Goal: Task Accomplishment & Management: Manage account settings

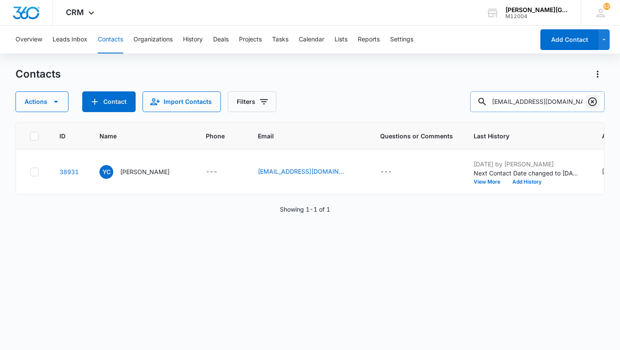
click at [595, 102] on icon "Clear" at bounding box center [593, 101] width 10 height 10
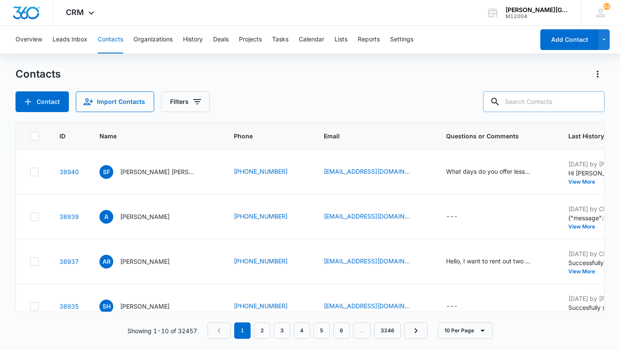
paste input "[EMAIL_ADDRESS][DOMAIN_NAME]"
type input "[EMAIL_ADDRESS][DOMAIN_NAME]"
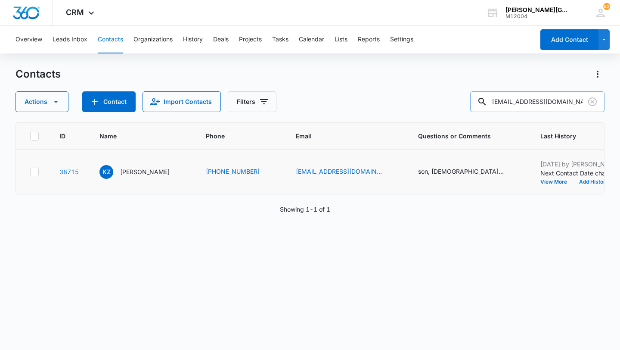
click at [573, 183] on button "Add History" at bounding box center [593, 181] width 41 height 5
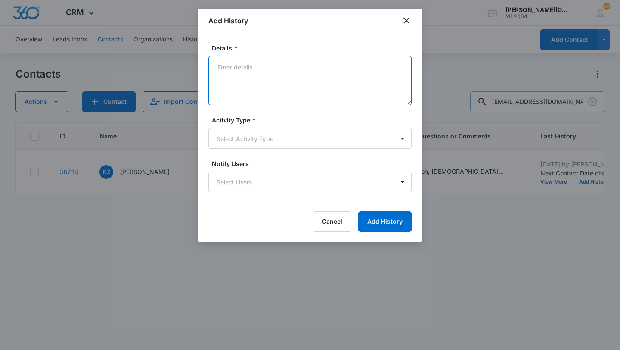
click at [271, 92] on textarea "Details *" at bounding box center [309, 80] width 203 height 49
paste textarea "Hi [PERSON_NAME] fractured his [MEDICAL_DATA] while playing basketball so won’t…"
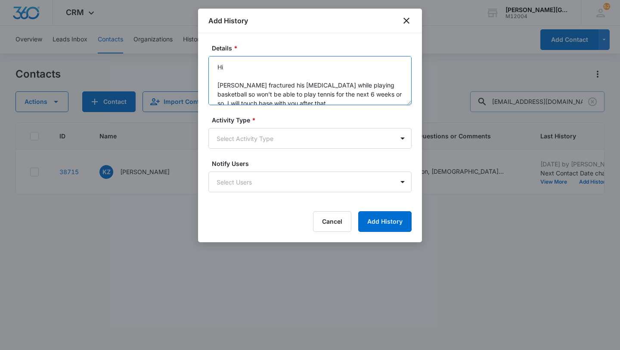
scroll to position [29, 0]
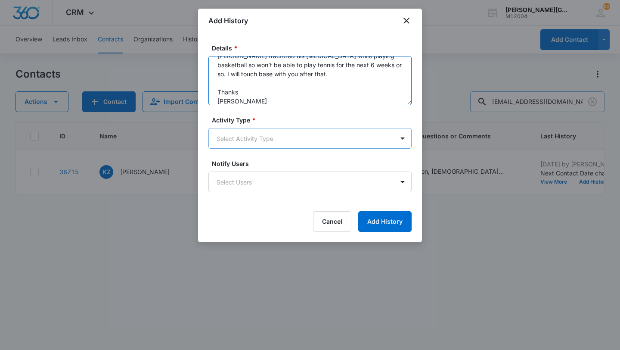
type textarea "Hi [PERSON_NAME] fractured his [MEDICAL_DATA] while playing basketball so won’t…"
click at [254, 131] on body "CRM Apps Reputation Websites Forms CRM Email Social Shop Payments POS Content A…" at bounding box center [310, 175] width 620 height 350
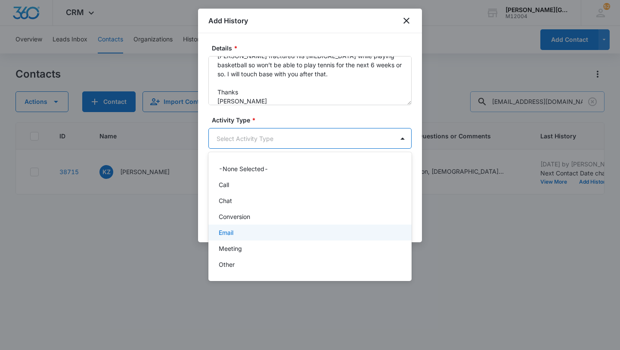
click at [239, 226] on div "Email" at bounding box center [309, 232] width 203 height 16
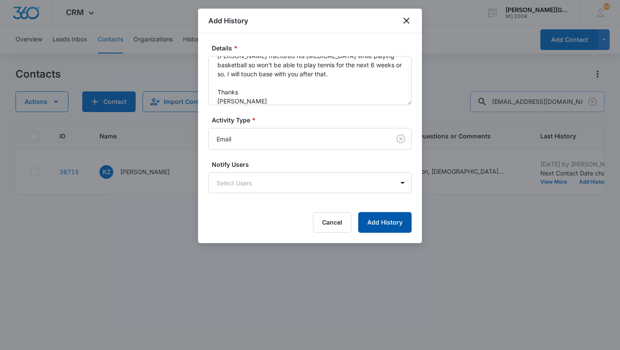
click at [373, 224] on button "Add History" at bounding box center [384, 222] width 53 height 21
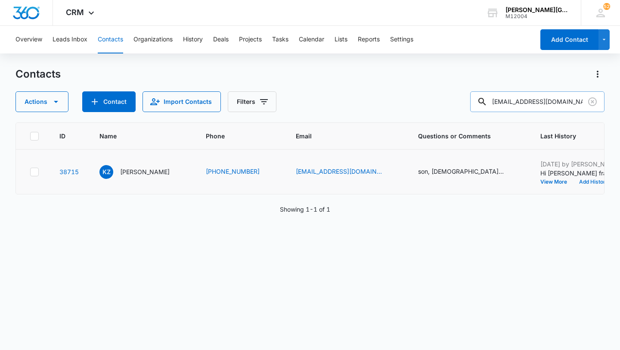
click at [573, 182] on button "Add History" at bounding box center [593, 181] width 41 height 5
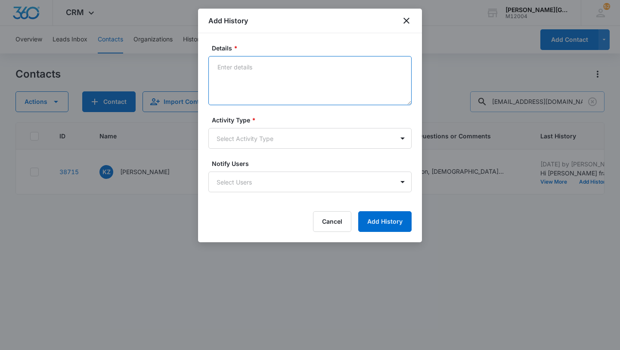
click at [360, 87] on textarea "Details *" at bounding box center [309, 80] width 203 height 49
paste textarea "Hi [PERSON_NAME], Thank you for letting me know! Oh no, sorry to hear that! Ple…"
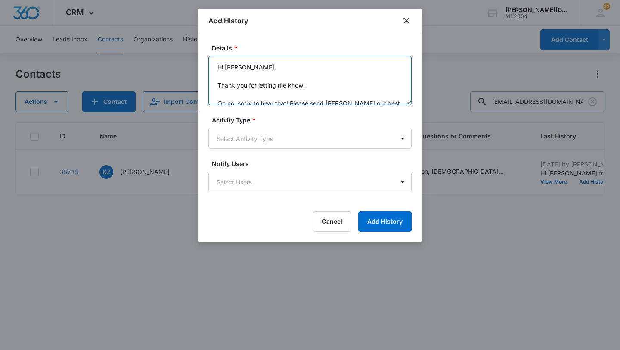
scroll to position [65, 0]
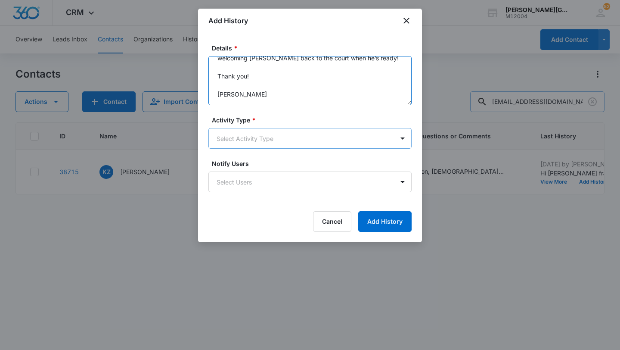
type textarea "Hi [PERSON_NAME], Thank you for letting me know! Oh no, sorry to hear that! Ple…"
click at [263, 144] on body "CRM Apps Reputation Websites Forms CRM Email Social Shop Payments POS Content A…" at bounding box center [310, 175] width 620 height 350
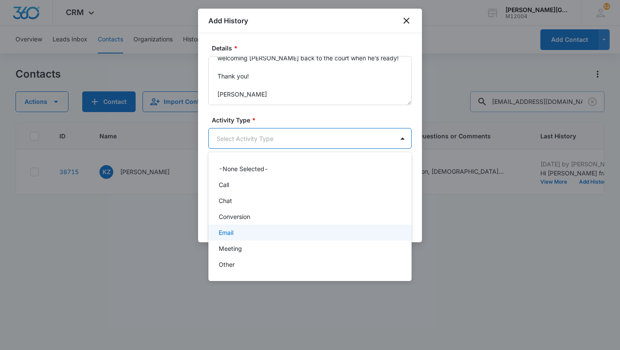
click at [245, 232] on div "Email" at bounding box center [309, 232] width 181 height 9
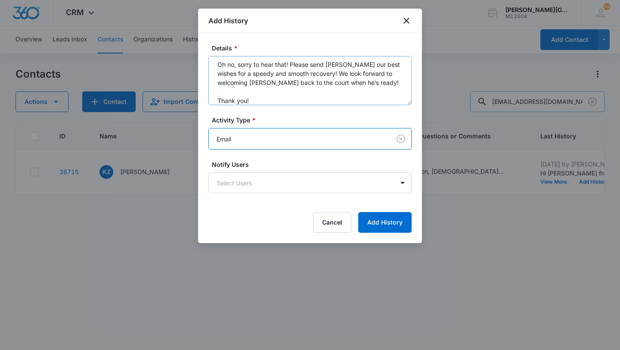
scroll to position [72, 0]
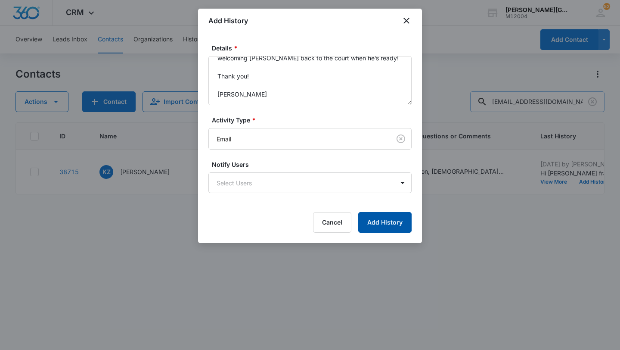
click at [395, 217] on button "Add History" at bounding box center [384, 222] width 53 height 21
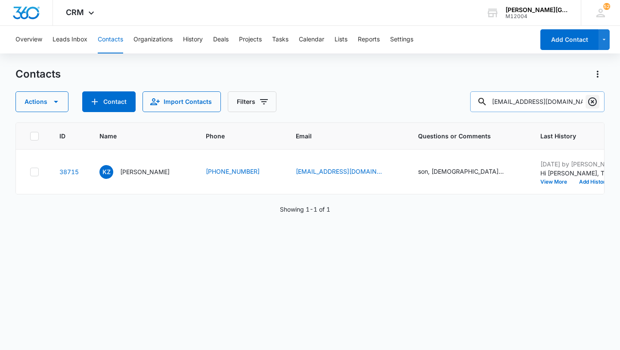
click at [591, 106] on icon "Clear" at bounding box center [593, 101] width 10 height 10
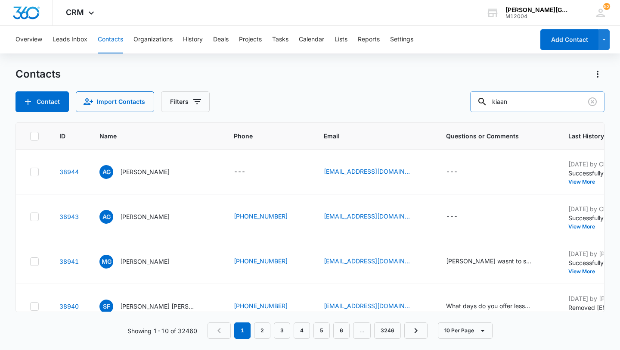
type input "kiaan"
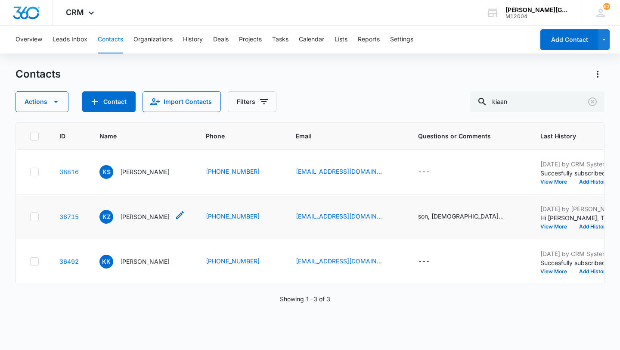
click at [138, 220] on p "[PERSON_NAME]" at bounding box center [145, 216] width 50 height 9
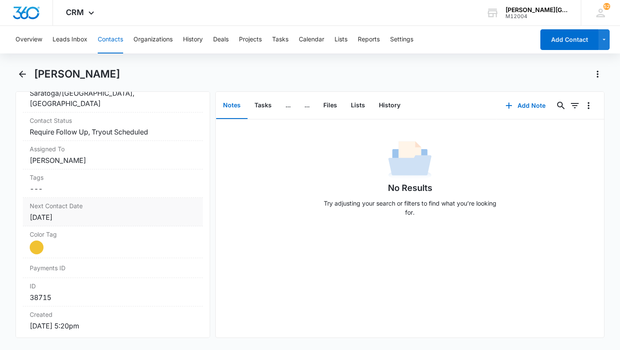
click at [93, 207] on label "Next Contact Date" at bounding box center [113, 205] width 166 height 9
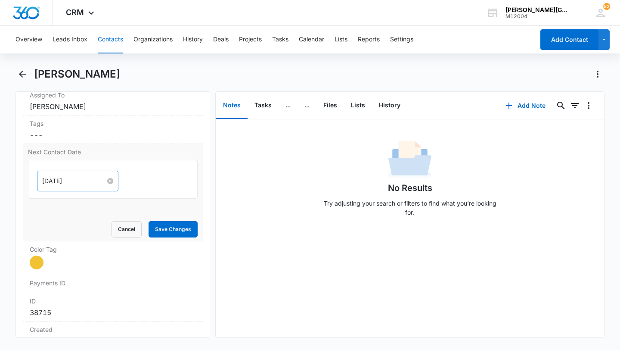
scroll to position [454, 0]
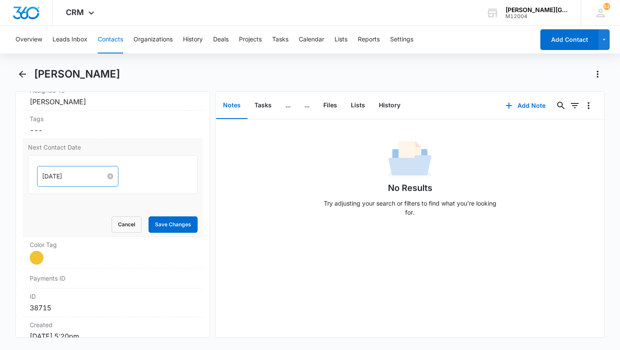
click at [70, 174] on input "[DATE]" at bounding box center [73, 175] width 63 height 9
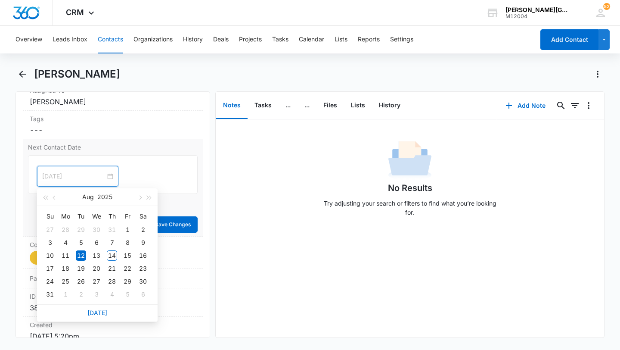
type input "[DATE]"
click at [273, 106] on button "Tasks" at bounding box center [263, 105] width 31 height 27
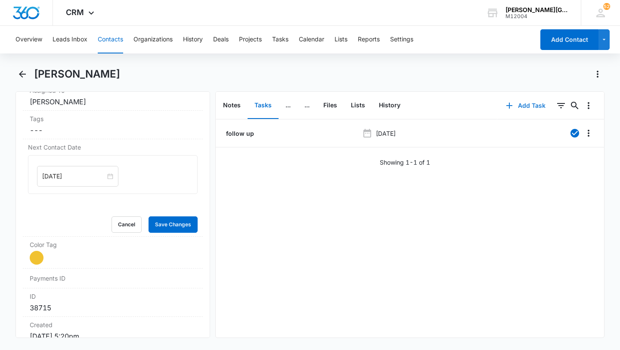
click at [536, 109] on button "Add Task" at bounding box center [525, 105] width 57 height 21
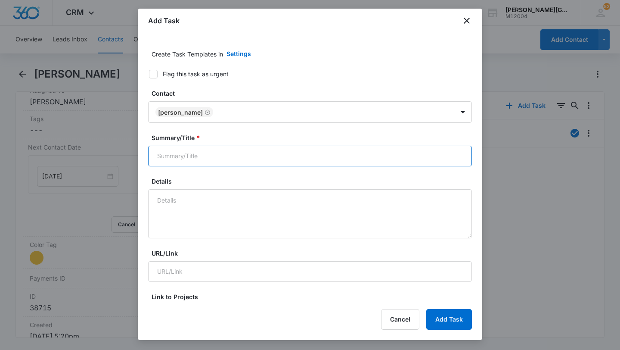
click at [282, 156] on input "Summary/Title *" at bounding box center [310, 156] width 324 height 21
type input "r"
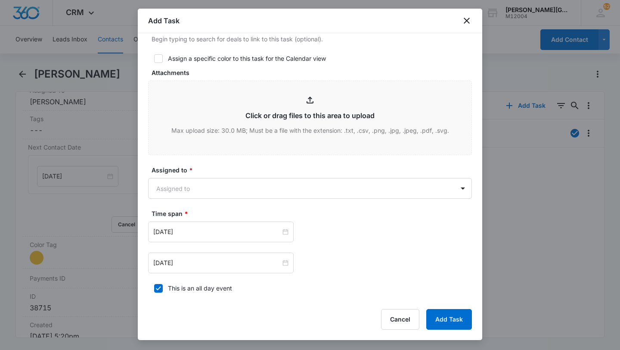
scroll to position [355, 0]
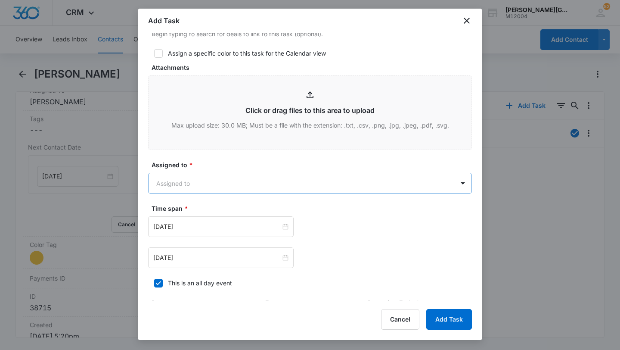
type input "check on them"
click at [251, 177] on body "CRM Apps Reputation Websites Forms CRM Email Social Shop Payments POS Content A…" at bounding box center [310, 175] width 620 height 350
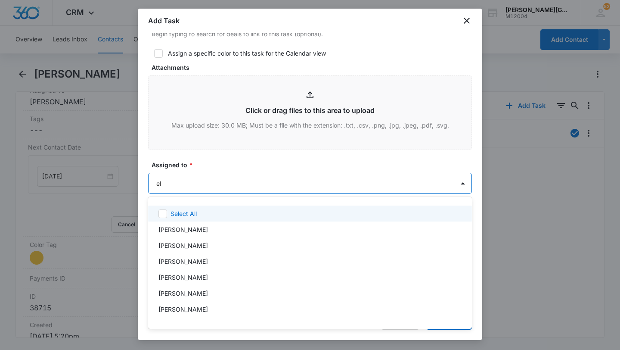
type input "[PERSON_NAME]"
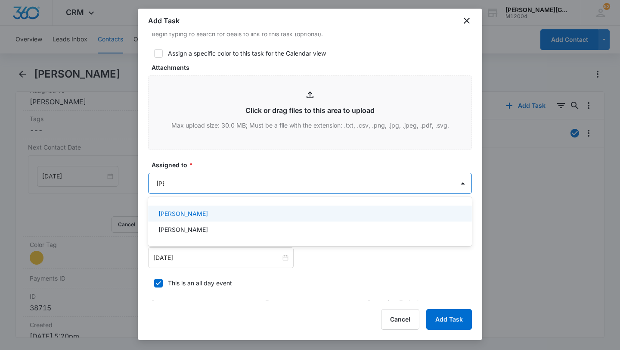
click at [236, 207] on div "[PERSON_NAME]" at bounding box center [310, 213] width 324 height 16
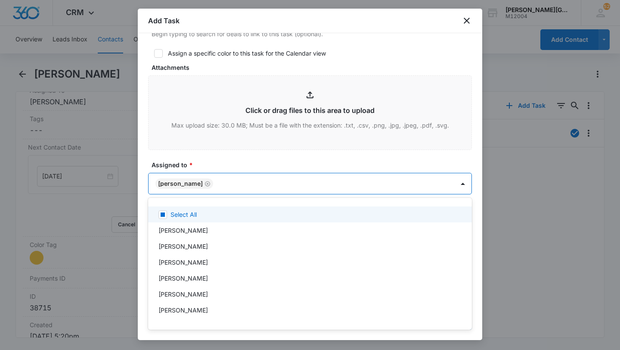
click at [239, 168] on div at bounding box center [310, 175] width 620 height 350
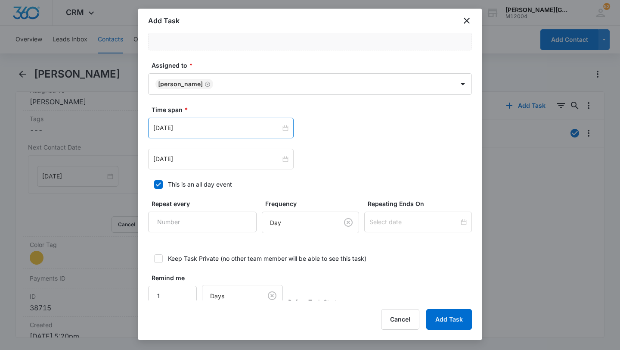
scroll to position [469, 0]
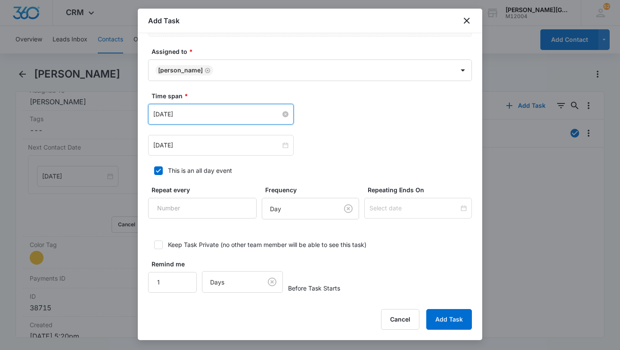
click at [189, 115] on input "[DATE]" at bounding box center [216, 113] width 127 height 9
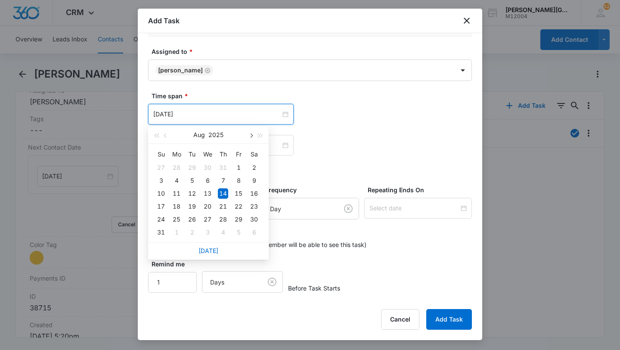
click at [248, 138] on button "button" at bounding box center [250, 134] width 9 height 17
type input "[DATE]"
click at [174, 218] on div "29" at bounding box center [176, 219] width 10 height 10
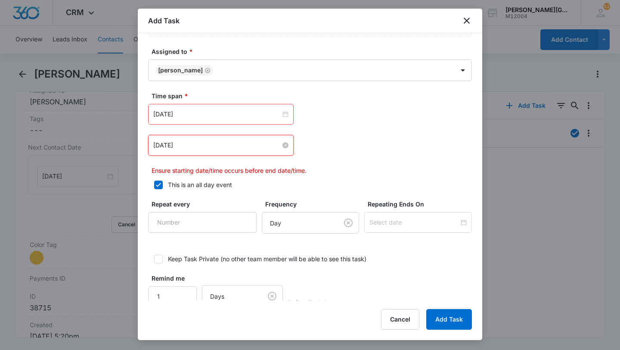
click at [187, 149] on input "[DATE]" at bounding box center [216, 144] width 127 height 9
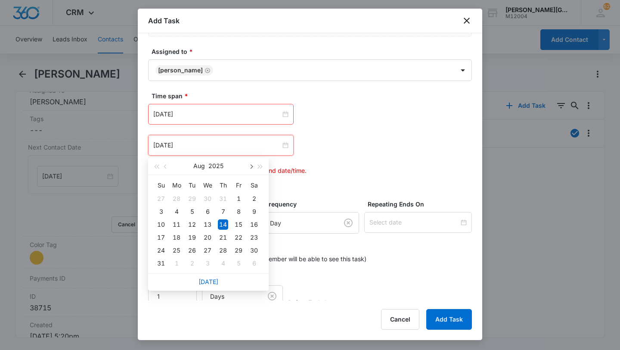
click at [252, 164] on button "button" at bounding box center [250, 165] width 9 height 17
type input "[DATE]"
click at [177, 255] on td "29" at bounding box center [177, 250] width 16 height 13
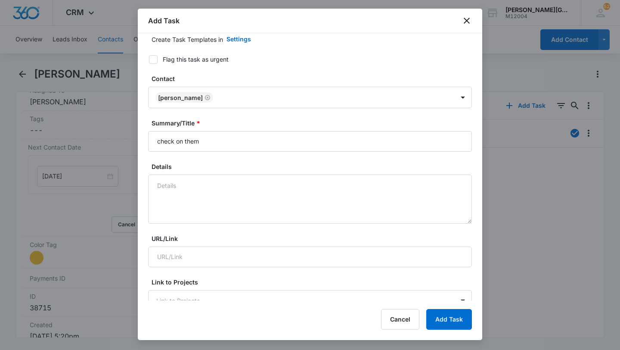
scroll to position [0, 0]
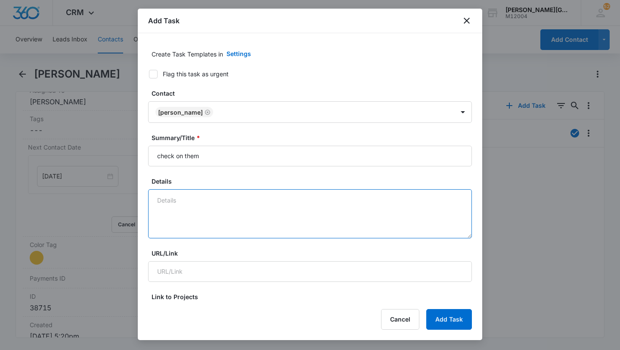
click at [220, 200] on textarea "Details" at bounding box center [310, 213] width 324 height 49
paste textarea "[PERSON_NAME] fractured his [MEDICAL_DATA] while playing basketball so won’t be…"
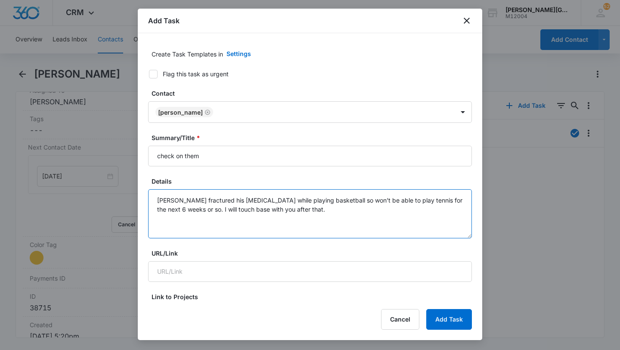
drag, startPoint x: 285, startPoint y: 213, endPoint x: 166, endPoint y: 212, distance: 118.9
click at [166, 212] on textarea "[PERSON_NAME] fractured his [MEDICAL_DATA] while playing basketball so won’t be…" at bounding box center [310, 213] width 324 height 49
type textarea "[PERSON_NAME] fractured his [MEDICAL_DATA] while playing basketball so won’t be…"
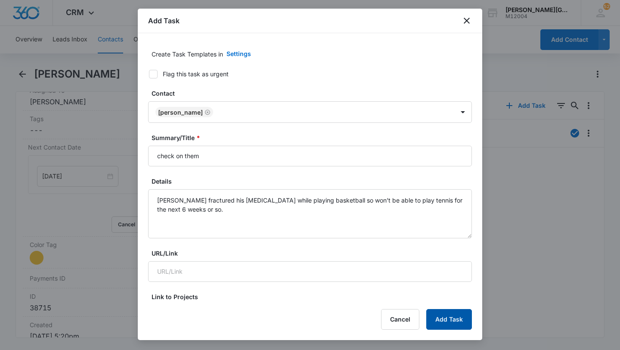
click at [460, 318] on button "Add Task" at bounding box center [449, 319] width 46 height 21
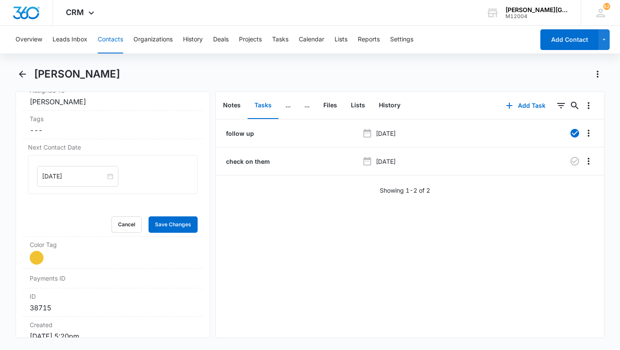
click at [112, 42] on button "Contacts" at bounding box center [110, 40] width 25 height 28
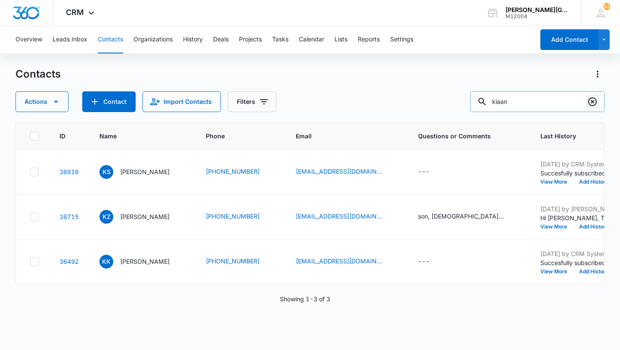
click at [594, 96] on icon "Clear" at bounding box center [593, 101] width 10 height 10
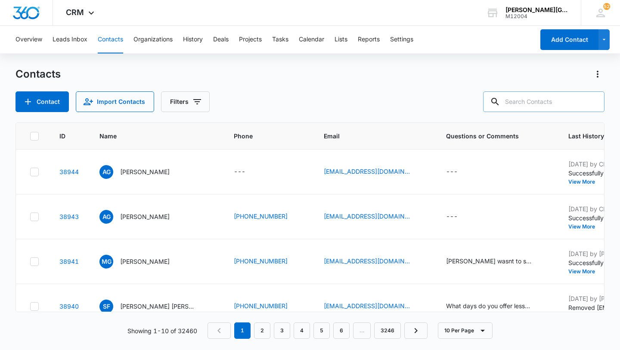
paste input "[EMAIL_ADDRESS][DOMAIN_NAME]"
type input "[EMAIL_ADDRESS][DOMAIN_NAME]"
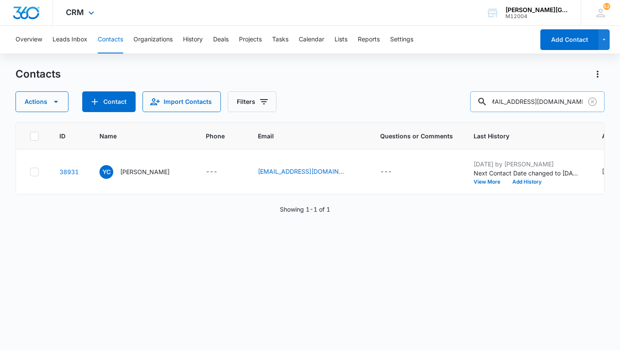
scroll to position [0, 0]
click at [507, 184] on button "Add History" at bounding box center [527, 181] width 41 height 5
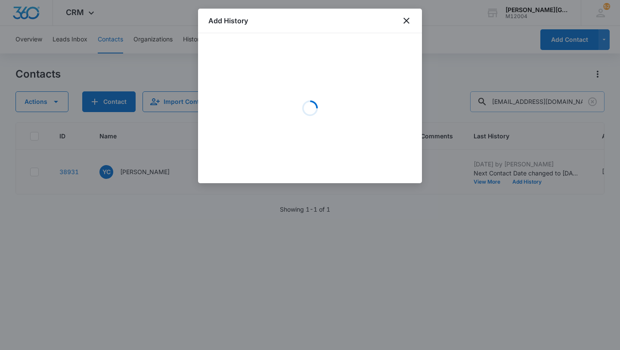
click at [467, 236] on div at bounding box center [310, 175] width 620 height 350
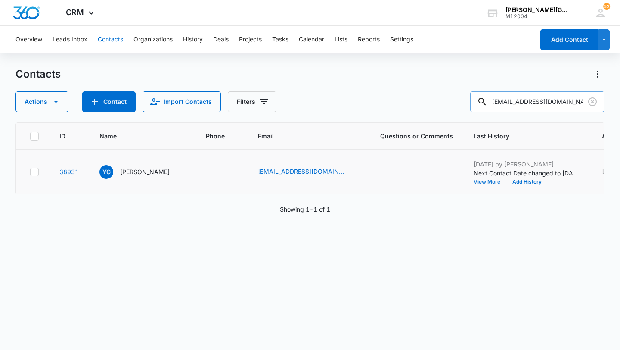
click at [474, 184] on button "View More" at bounding box center [490, 181] width 33 height 5
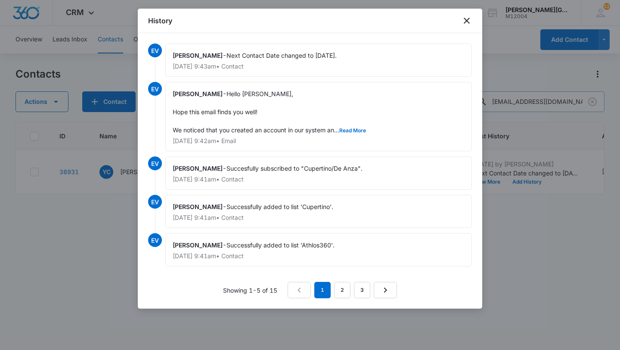
click at [507, 221] on div at bounding box center [310, 175] width 620 height 350
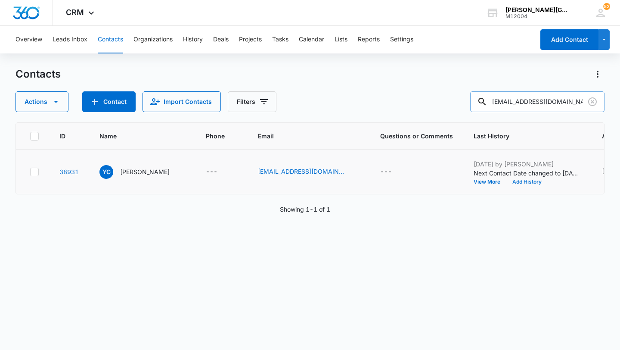
click at [507, 184] on button "Add History" at bounding box center [527, 181] width 41 height 5
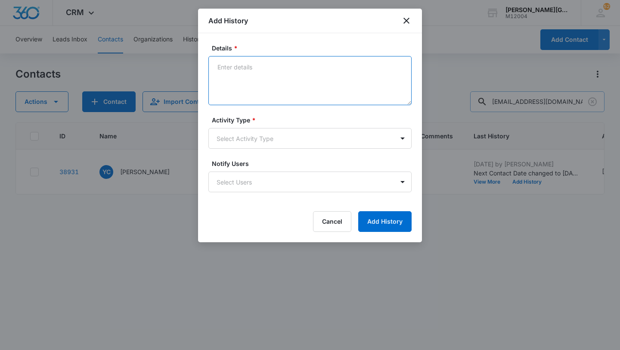
click at [297, 103] on textarea "Details *" at bounding box center [309, 80] width 203 height 49
paste textarea "Hi, I am exploring a tennis class for my [DEMOGRAPHIC_DATA] son with a little t…"
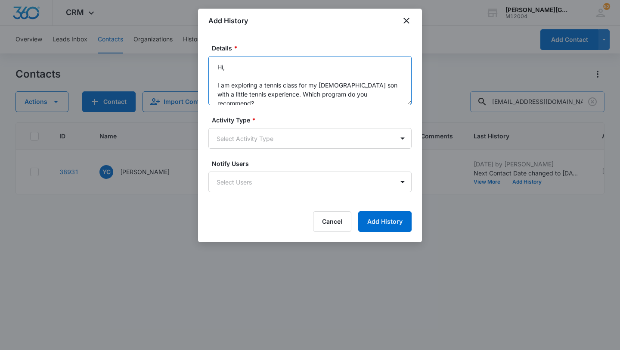
scroll to position [20, 0]
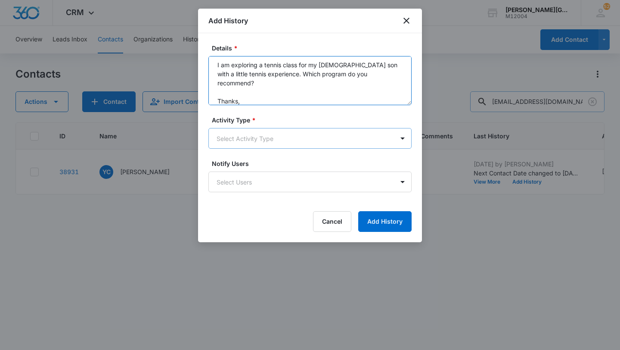
type textarea "Hi, I am exploring a tennis class for my [DEMOGRAPHIC_DATA] son with a little t…"
click at [269, 134] on body "CRM Apps Reputation Websites Forms CRM Email Social Shop Payments POS Content A…" at bounding box center [310, 175] width 620 height 350
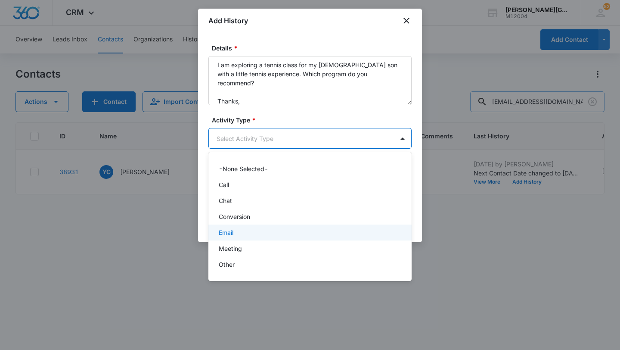
click at [242, 225] on div "Email" at bounding box center [309, 232] width 203 height 16
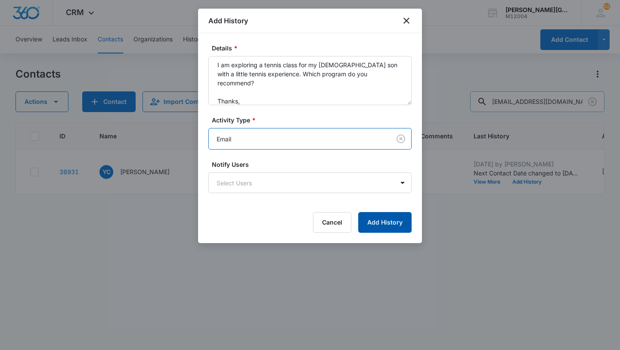
click at [359, 205] on form "Details * Hi, I am exploring a tennis class for my [DEMOGRAPHIC_DATA] son with …" at bounding box center [309, 138] width 203 height 189
click at [382, 227] on button "Add History" at bounding box center [384, 222] width 53 height 21
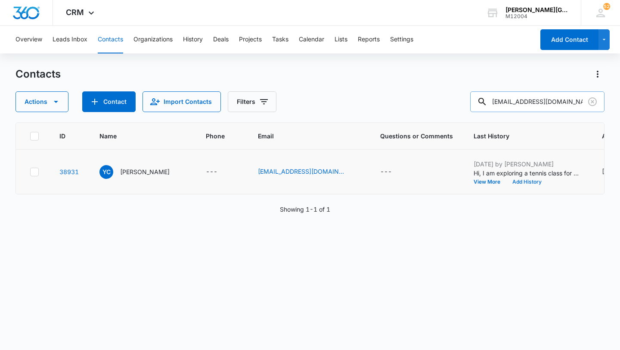
click at [507, 184] on button "Add History" at bounding box center [527, 181] width 41 height 5
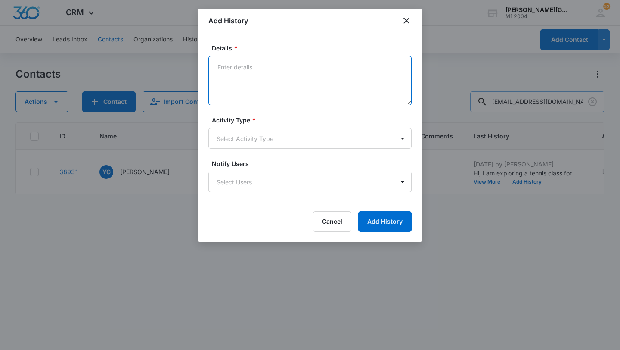
click at [263, 77] on textarea "Details *" at bounding box center [309, 80] width 203 height 49
paste textarea "Hi [PERSON_NAME], Thank you for getting back to me, and thank you for the infor…"
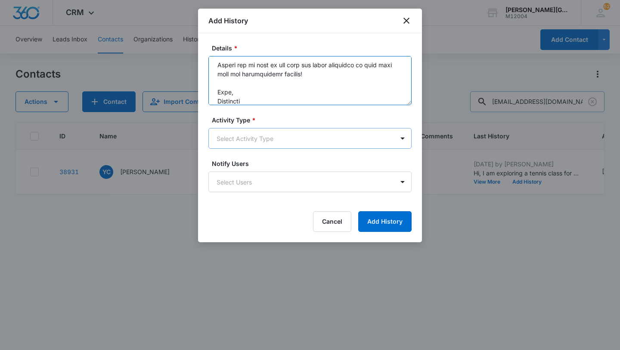
type textarea "Hi [PERSON_NAME], Thank you for getting back to me, and thank you for the infor…"
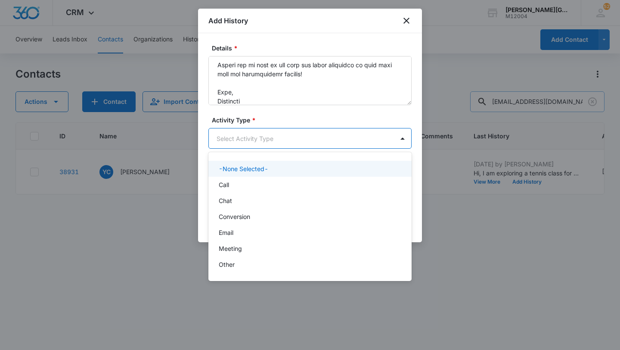
click at [252, 140] on body "CRM Apps Reputation Websites Forms CRM Email Social Shop Payments POS Content A…" at bounding box center [310, 175] width 620 height 350
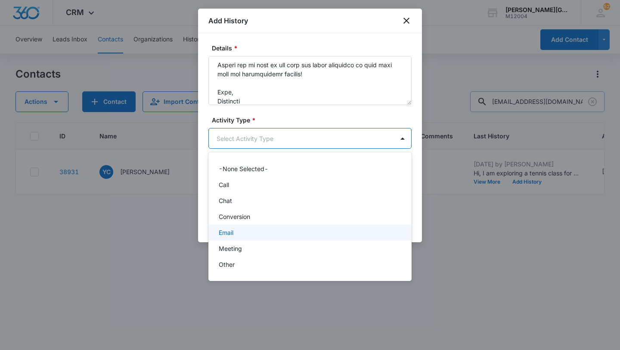
click at [246, 233] on div "Email" at bounding box center [309, 232] width 181 height 9
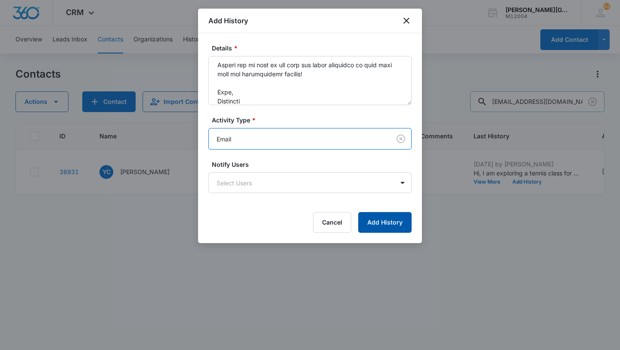
click at [381, 218] on button "Add History" at bounding box center [384, 222] width 53 height 21
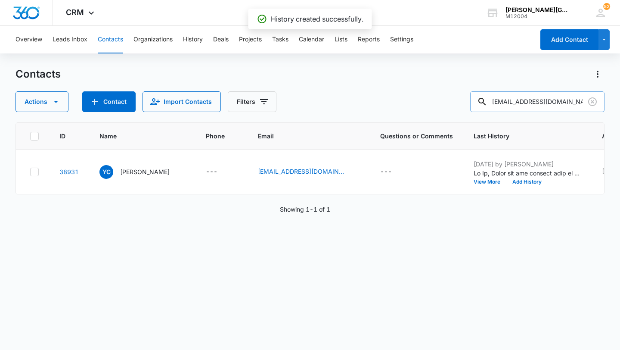
click at [126, 176] on p "[PERSON_NAME]" at bounding box center [145, 171] width 50 height 9
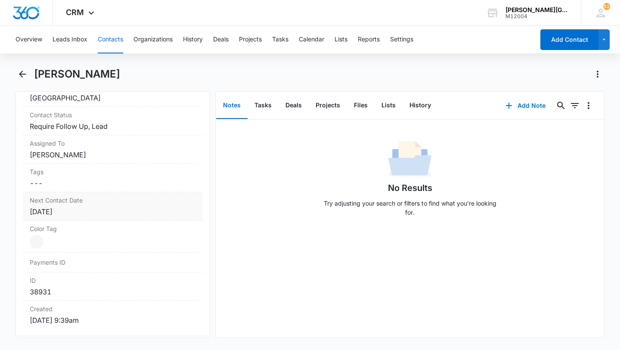
click at [98, 205] on div "Next Contact Date Cancel Save Changes [DATE]" at bounding box center [113, 206] width 180 height 28
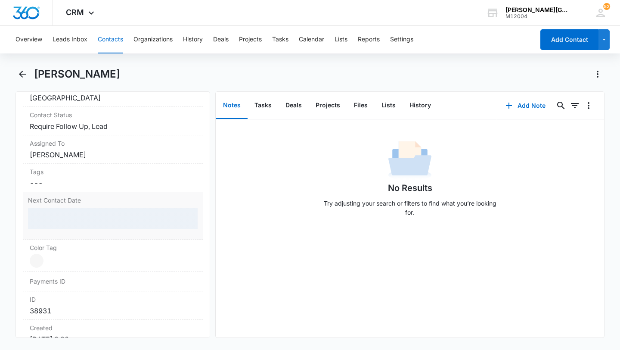
scroll to position [439, 0]
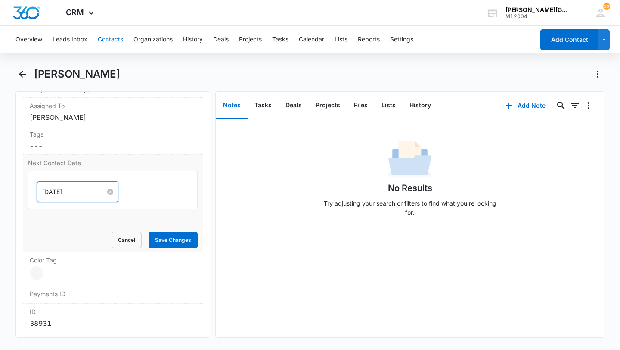
click at [70, 187] on input "[DATE]" at bounding box center [73, 191] width 63 height 9
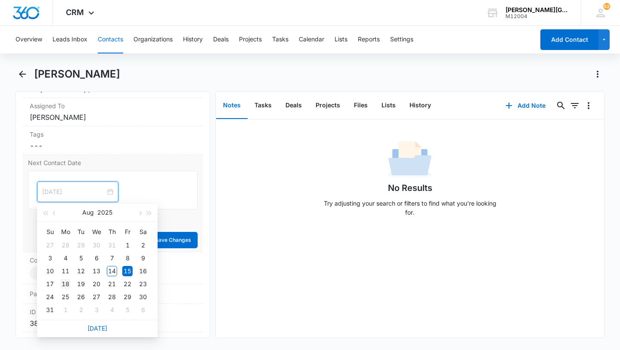
type input "[DATE]"
click at [68, 282] on div "18" at bounding box center [65, 284] width 10 height 10
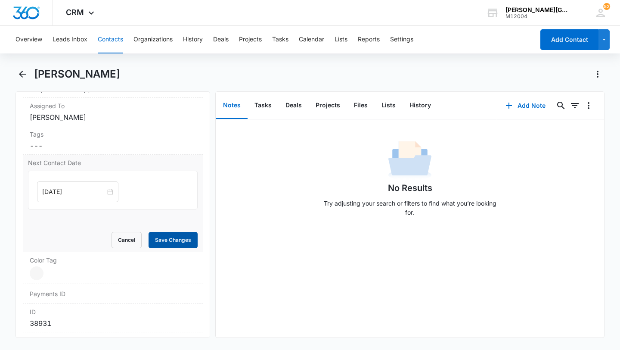
click at [161, 236] on button "Save Changes" at bounding box center [173, 240] width 49 height 16
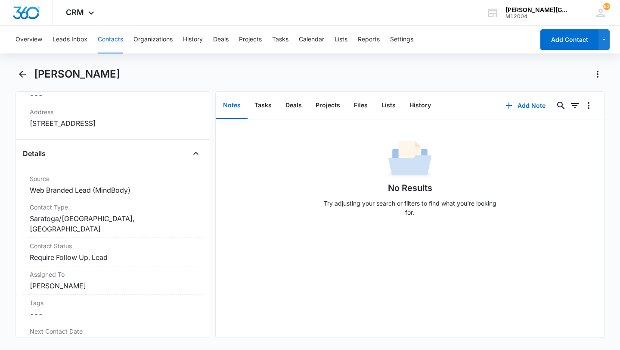
click at [102, 47] on button "Contacts" at bounding box center [110, 40] width 25 height 28
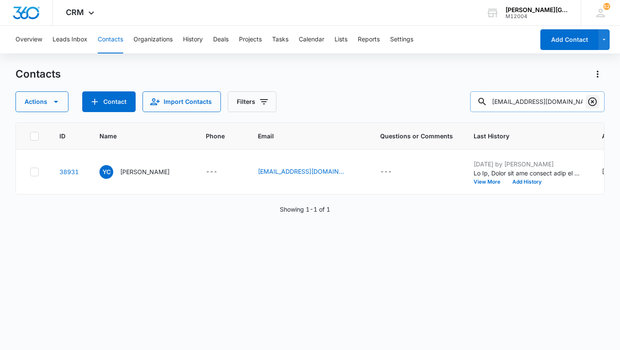
click at [596, 103] on icon "Clear" at bounding box center [592, 101] width 9 height 9
